Goal: Information Seeking & Learning: Check status

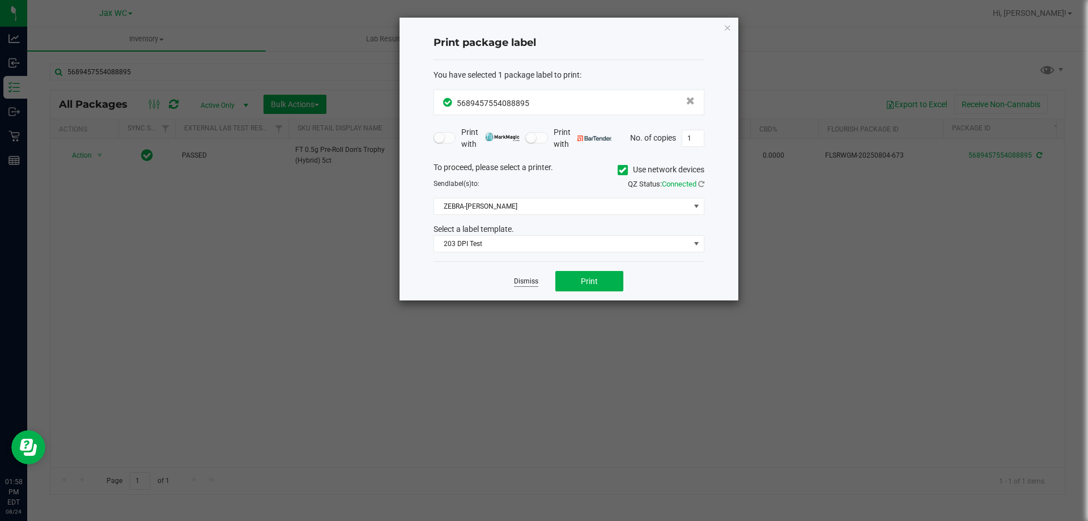
click at [522, 284] on link "Dismiss" at bounding box center [526, 282] width 24 height 10
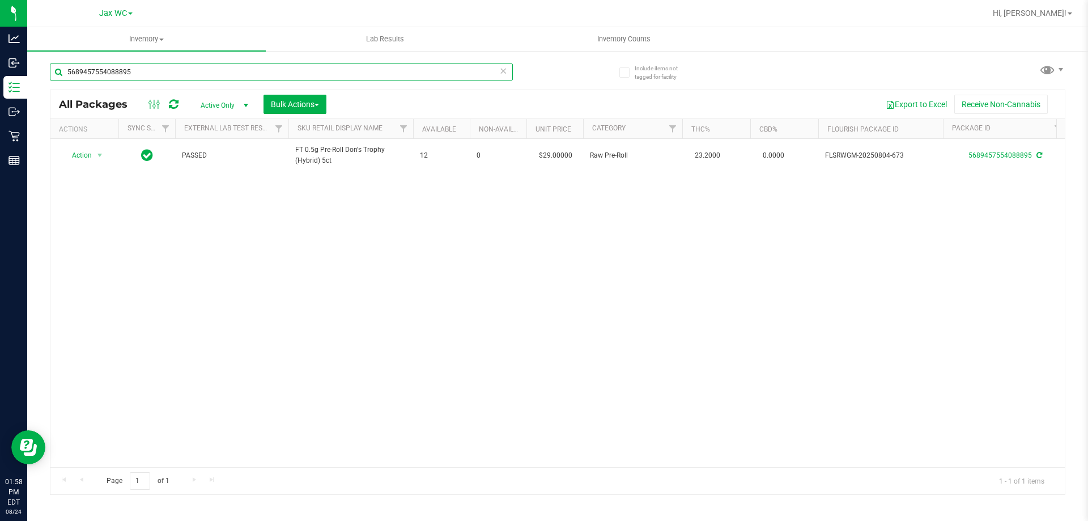
click at [146, 75] on input "5689457554088895" at bounding box center [281, 71] width 463 height 17
click at [148, 75] on input "5689457554088895" at bounding box center [281, 71] width 463 height 17
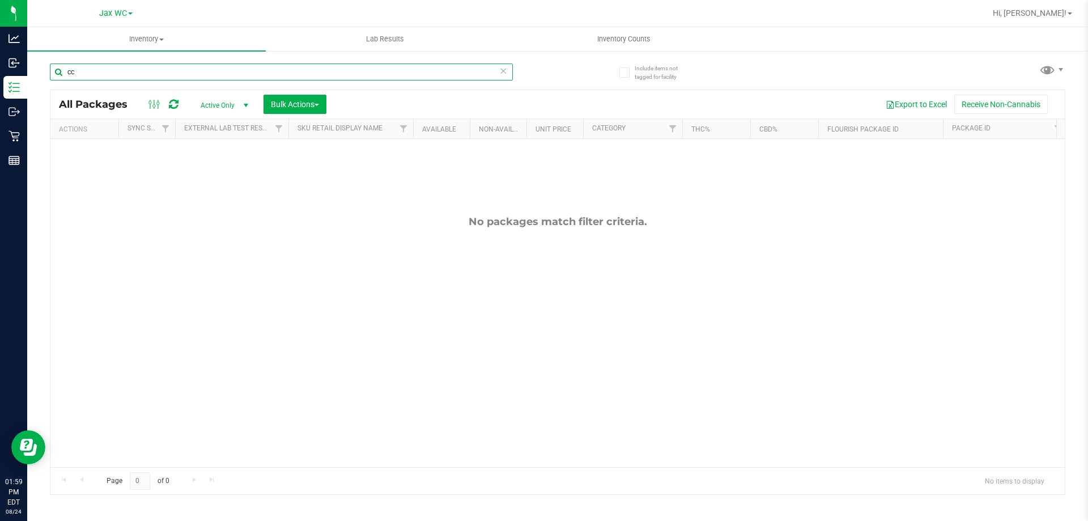
type input "c"
